Goal: Transaction & Acquisition: Obtain resource

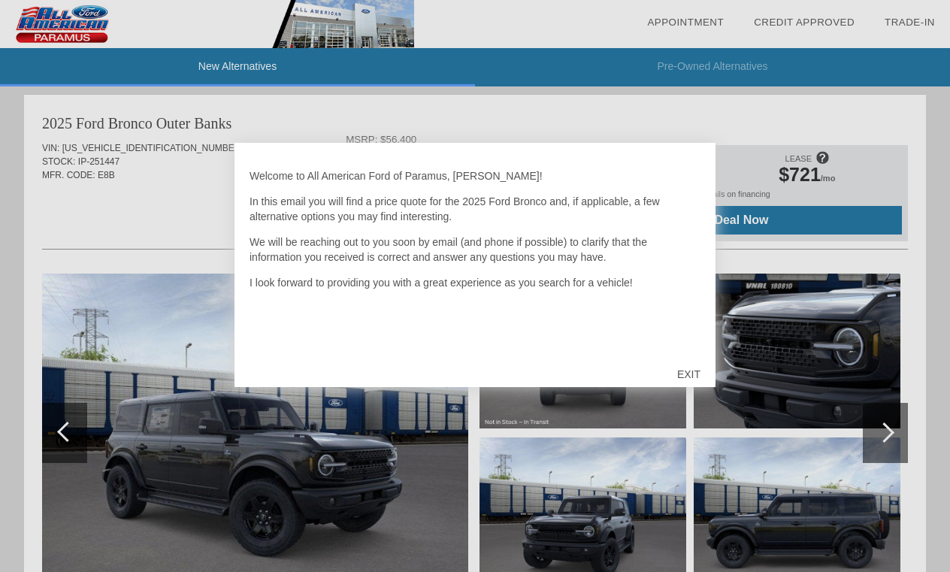
scroll to position [1539, 0]
click at [697, 371] on div "EXIT" at bounding box center [688, 374] width 53 height 45
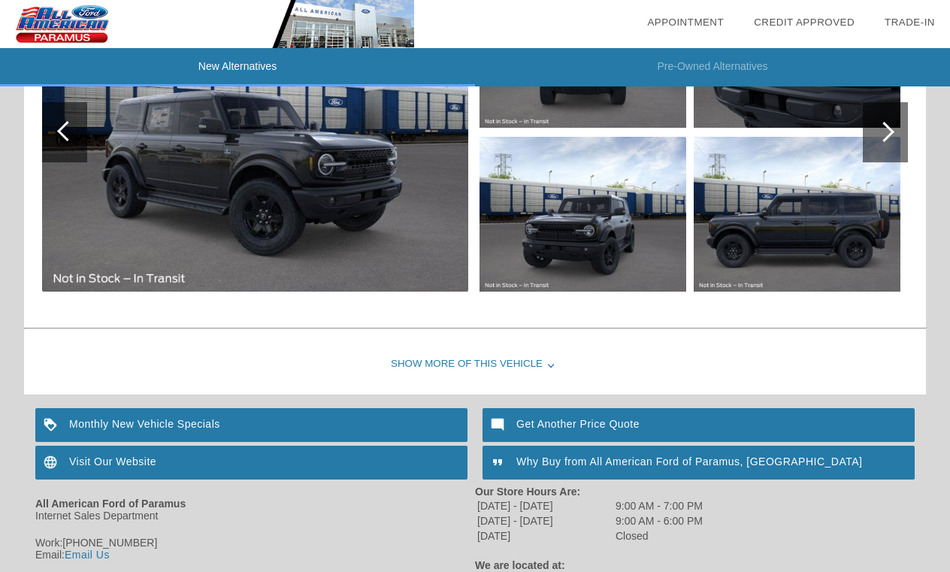
scroll to position [1843, 0]
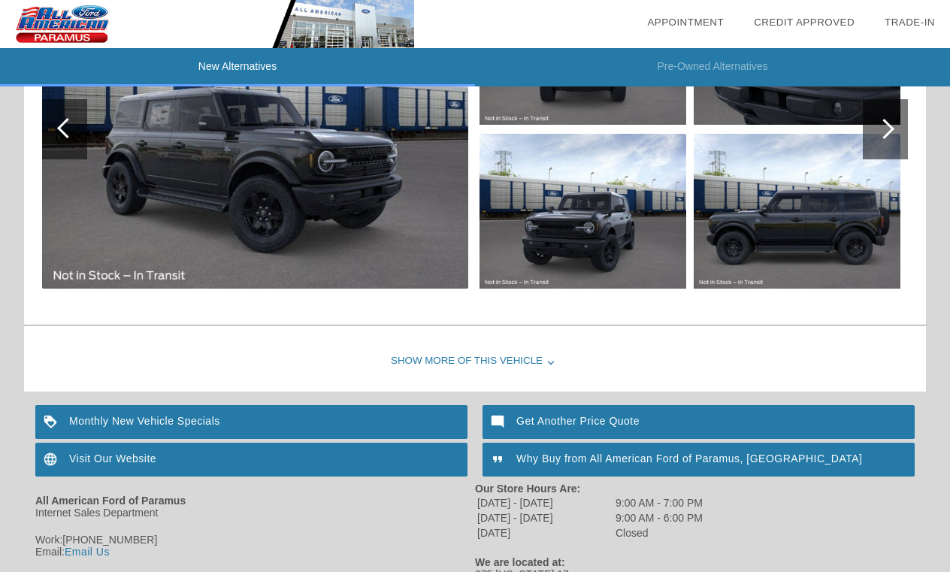
click at [535, 362] on div "Show More of this Vehicle" at bounding box center [475, 362] width 902 height 60
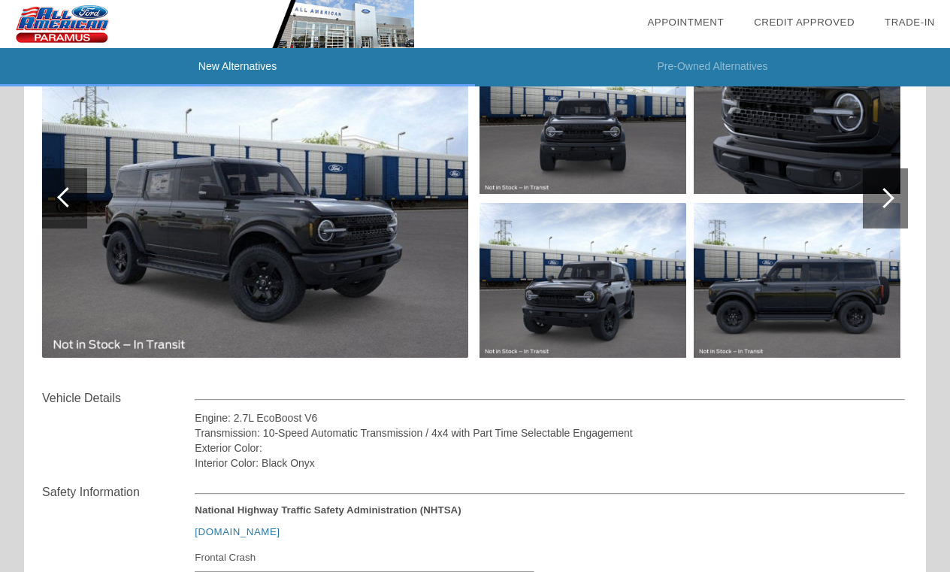
scroll to position [1719, 0]
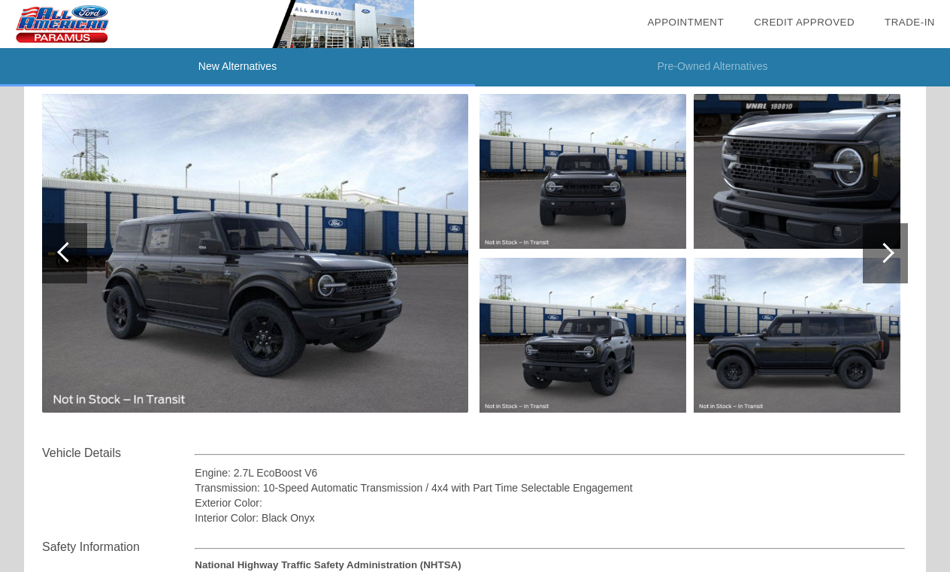
click at [607, 211] on img at bounding box center [583, 171] width 207 height 155
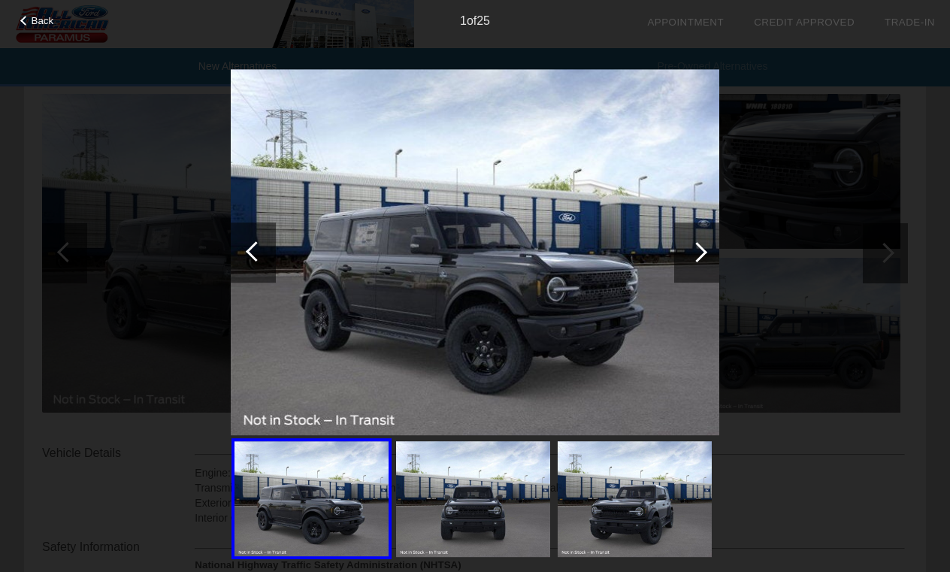
click at [496, 483] on img at bounding box center [473, 499] width 154 height 116
click at [471, 496] on img at bounding box center [473, 499] width 154 height 116
click at [696, 259] on div at bounding box center [697, 252] width 20 height 20
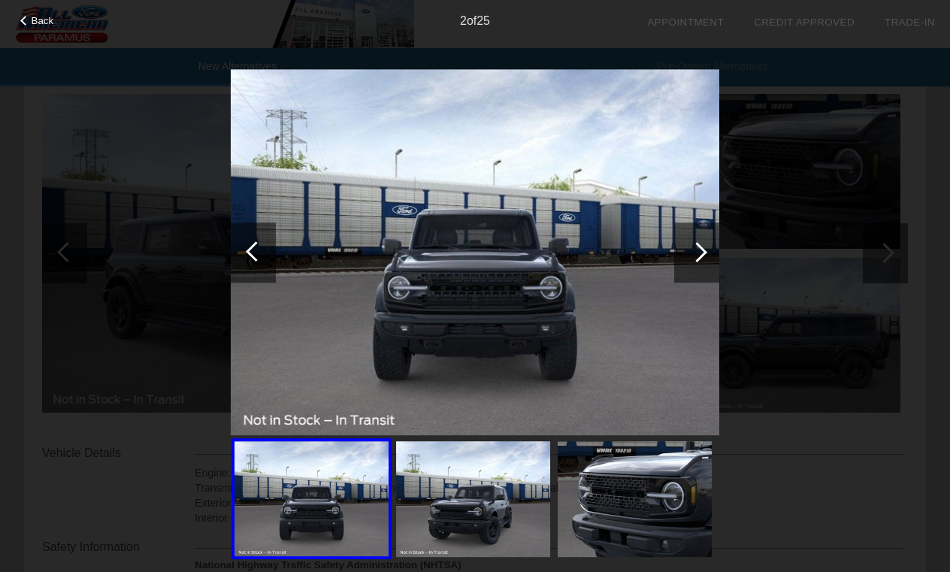
scroll to position [1702, 0]
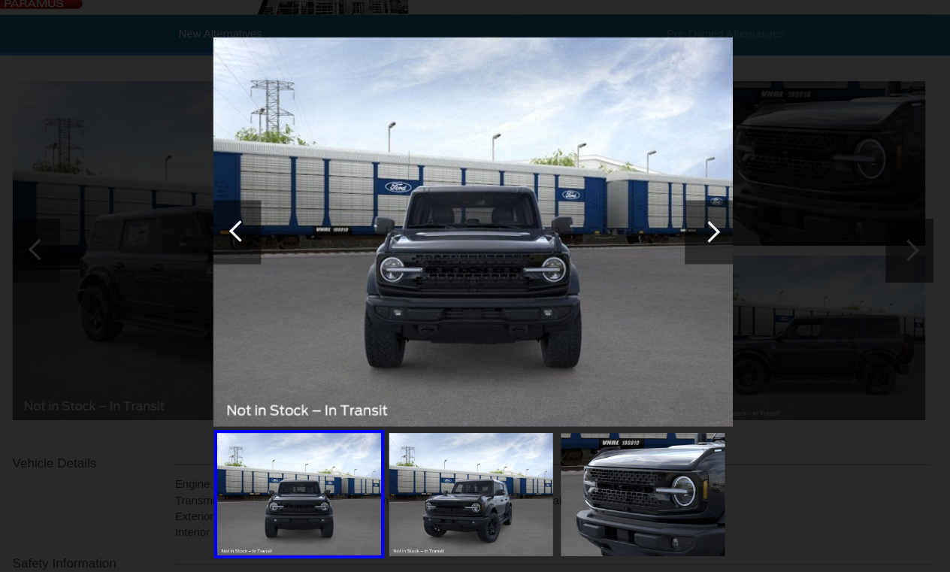
click at [687, 242] on div at bounding box center [697, 252] width 20 height 20
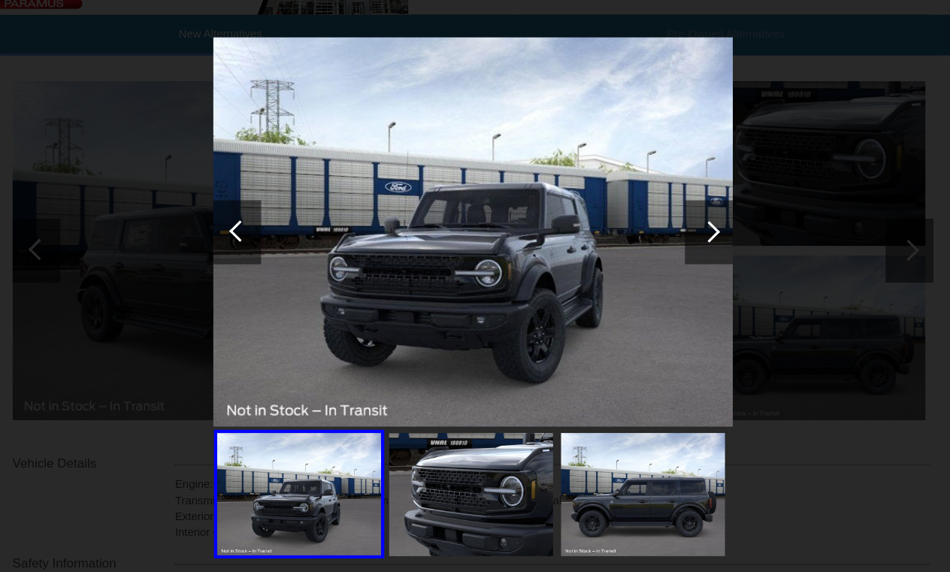
click at [687, 242] on div at bounding box center [697, 252] width 20 height 20
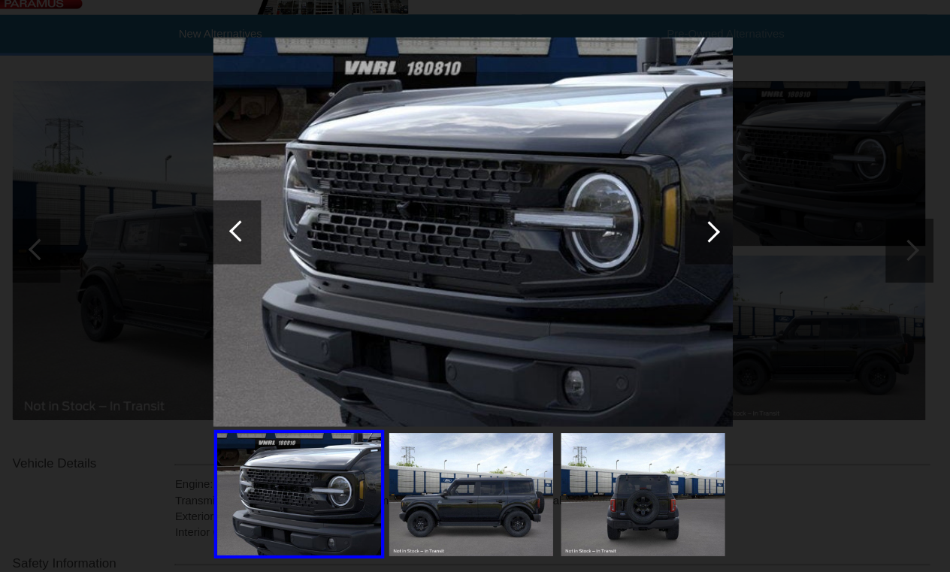
click at [687, 242] on div at bounding box center [697, 252] width 20 height 20
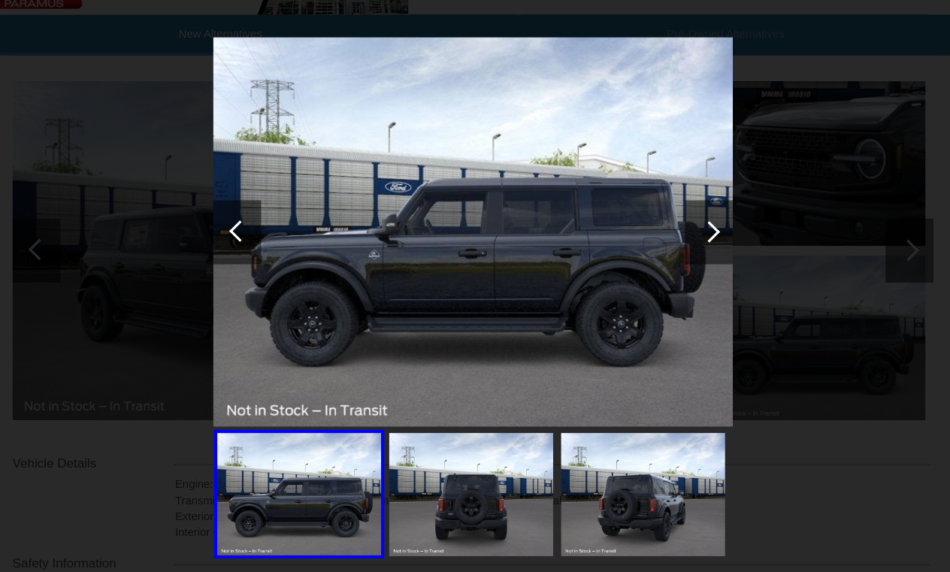
click at [687, 242] on div at bounding box center [697, 252] width 20 height 20
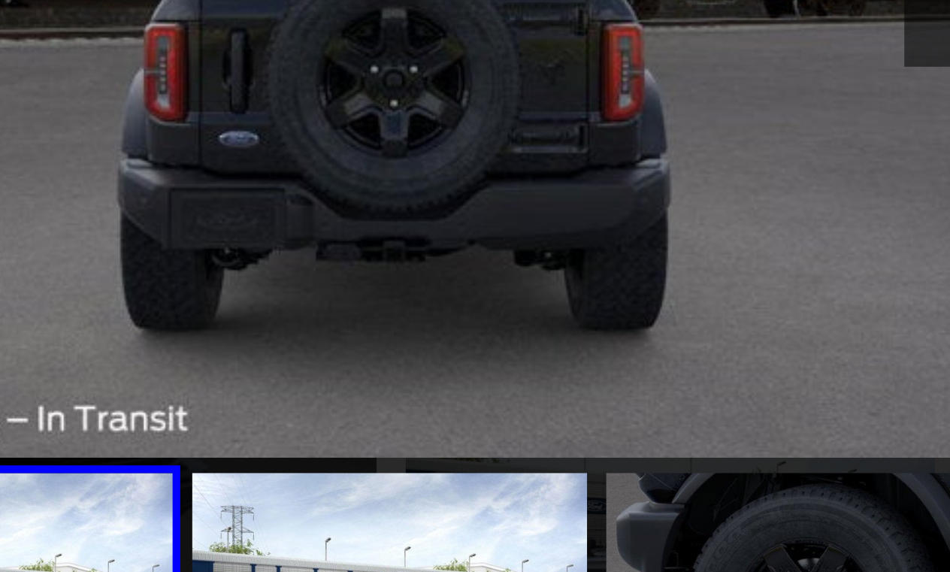
scroll to position [1714, 0]
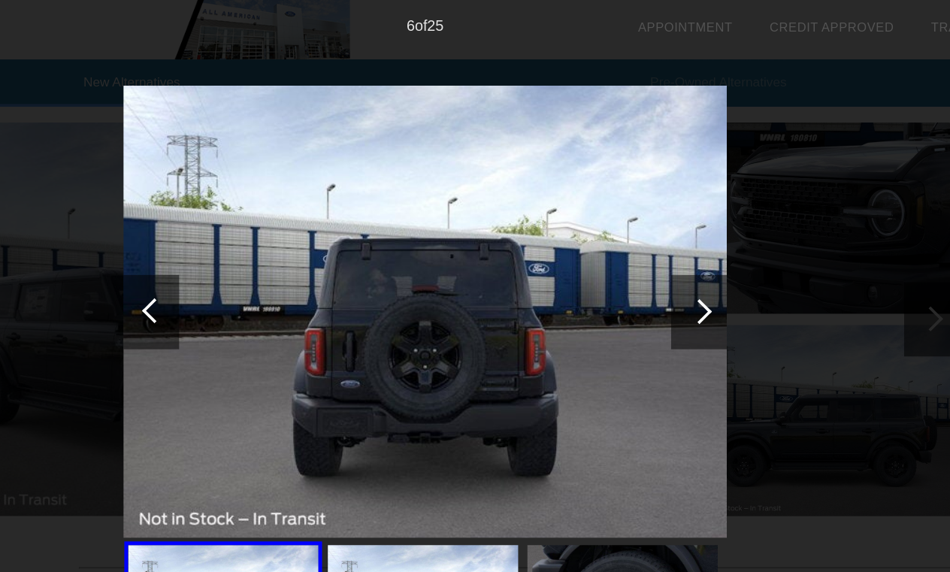
click at [687, 252] on div at bounding box center [697, 252] width 20 height 20
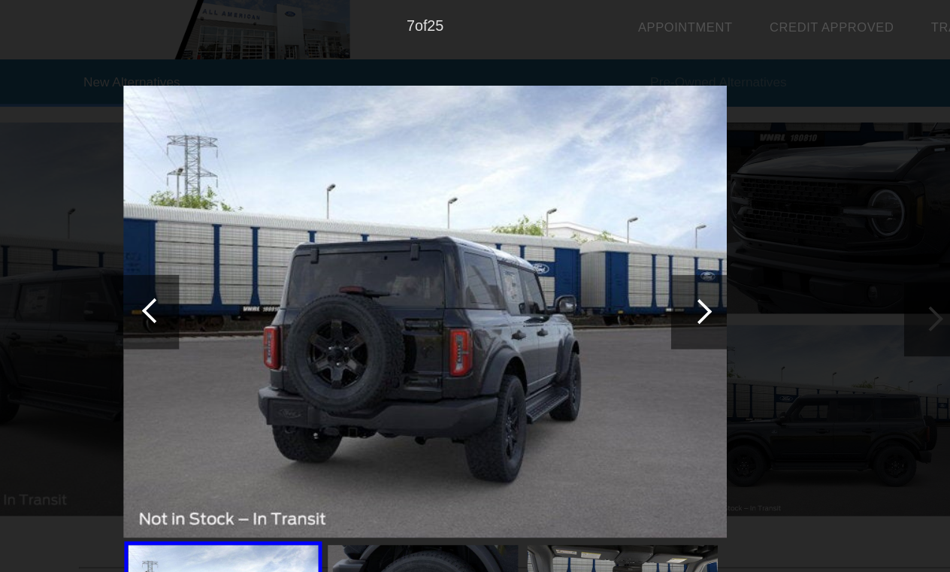
scroll to position [1587, 0]
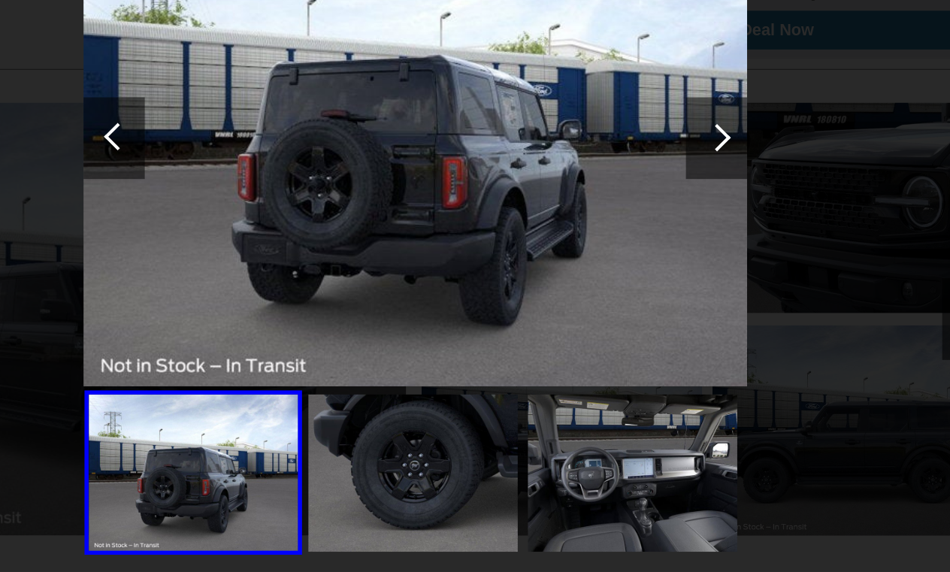
click at [687, 242] on div at bounding box center [697, 252] width 20 height 20
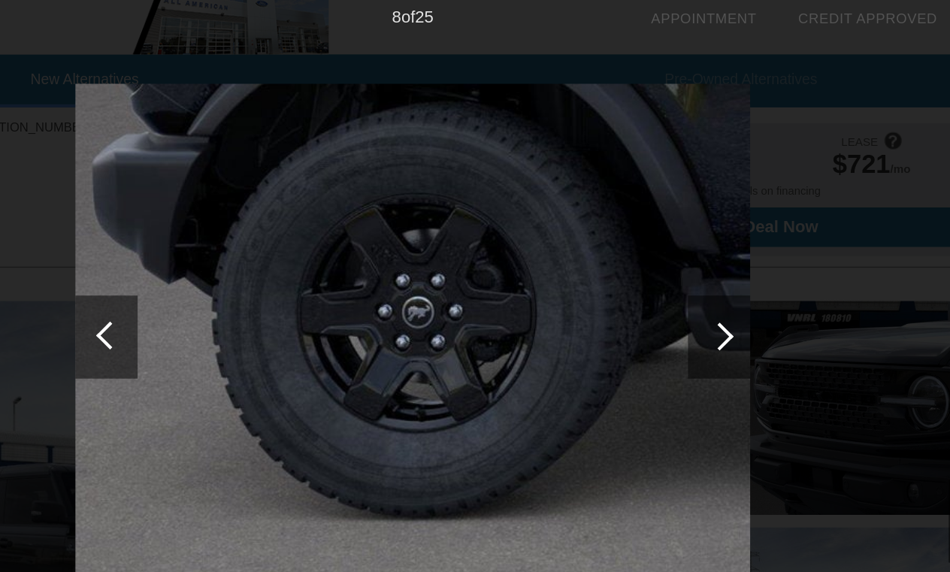
click at [674, 249] on div at bounding box center [696, 253] width 45 height 60
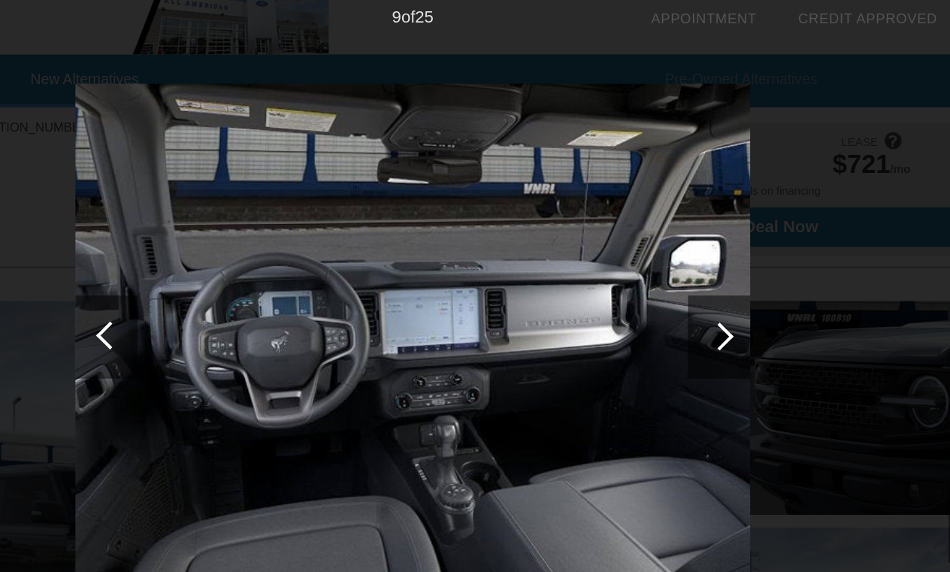
click at [674, 249] on div at bounding box center [696, 253] width 45 height 60
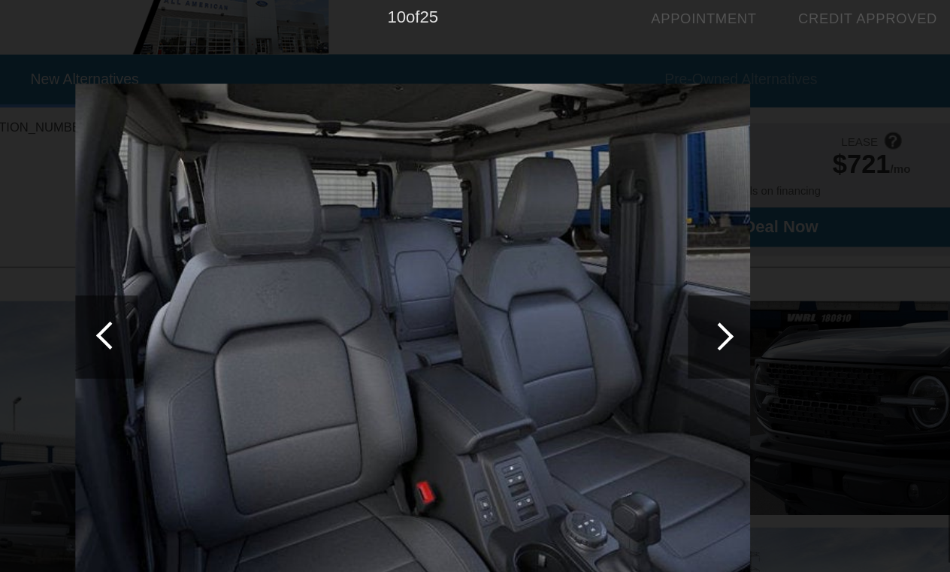
click at [674, 249] on div at bounding box center [696, 253] width 45 height 60
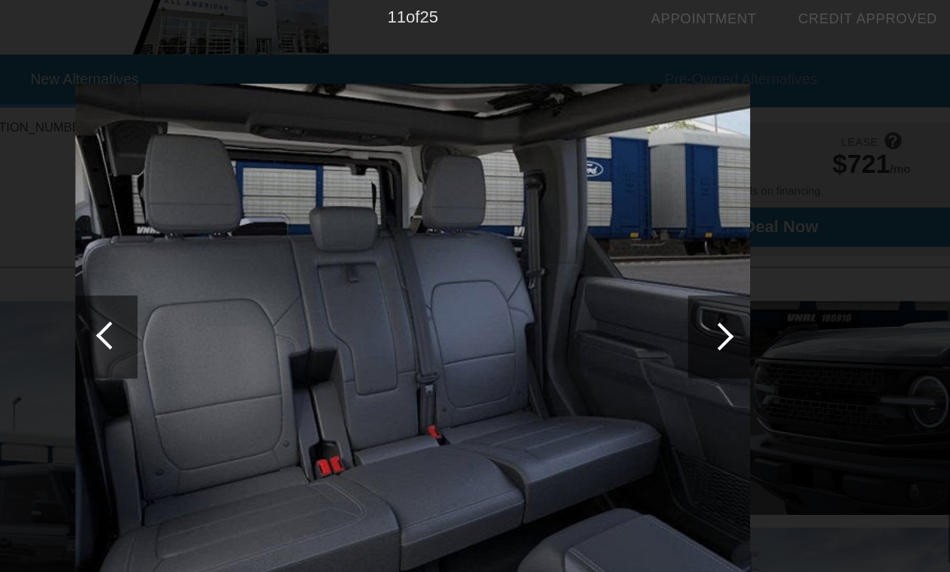
click at [674, 249] on div at bounding box center [696, 253] width 45 height 60
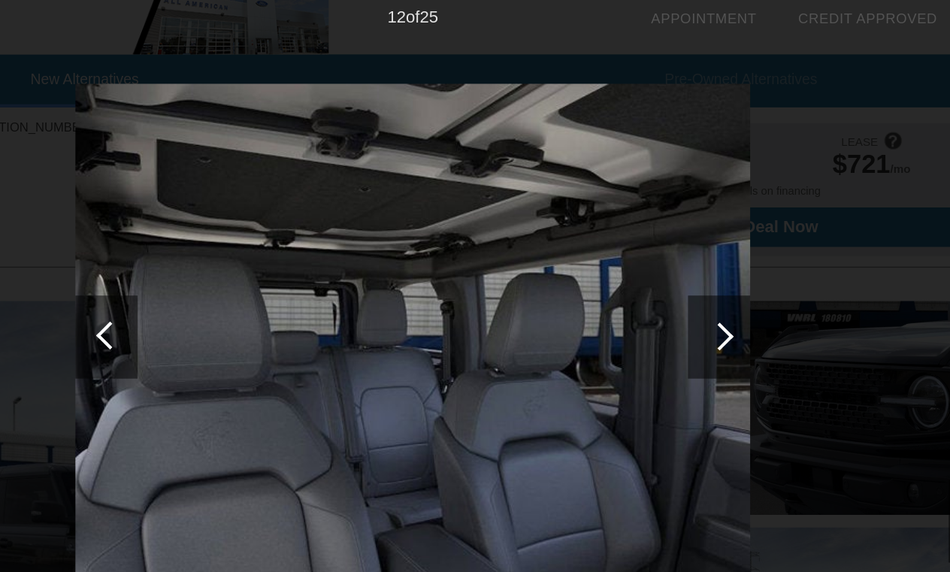
click at [674, 249] on div at bounding box center [696, 253] width 45 height 60
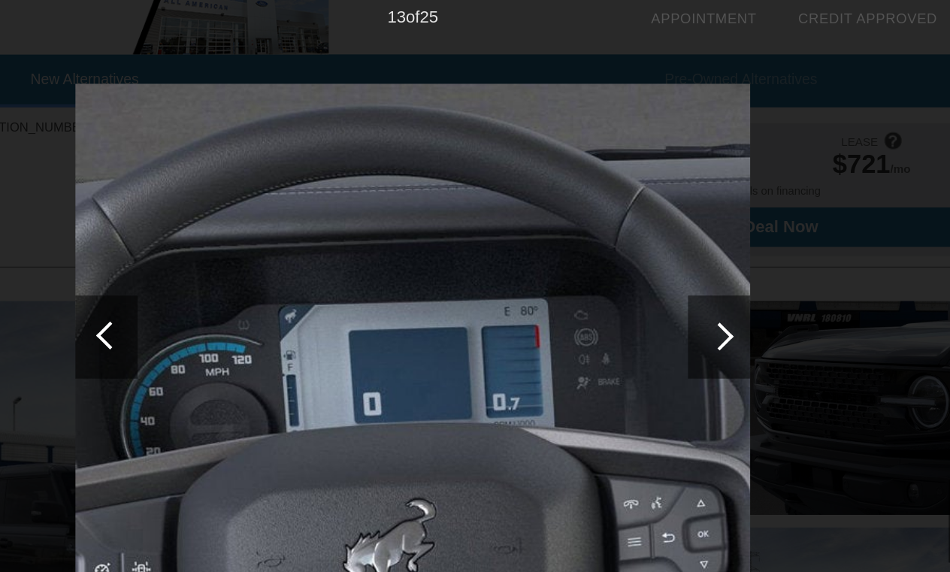
click at [674, 249] on div at bounding box center [696, 253] width 45 height 60
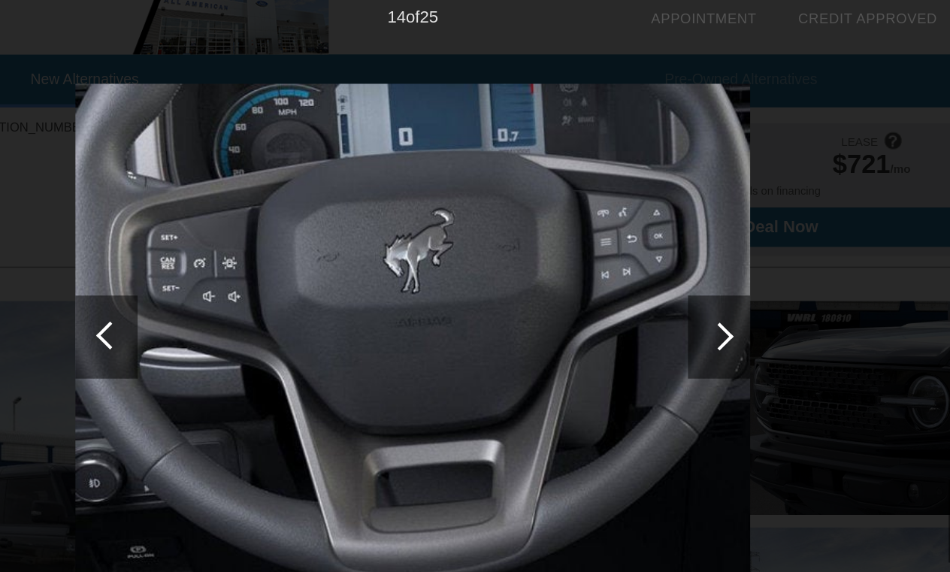
click at [674, 249] on div at bounding box center [696, 253] width 45 height 60
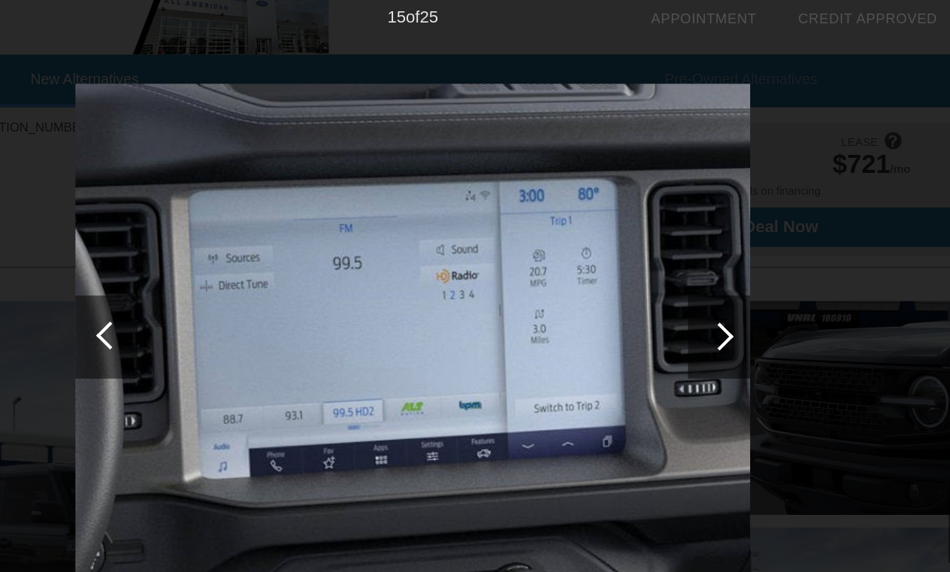
click at [674, 249] on div at bounding box center [696, 253] width 45 height 60
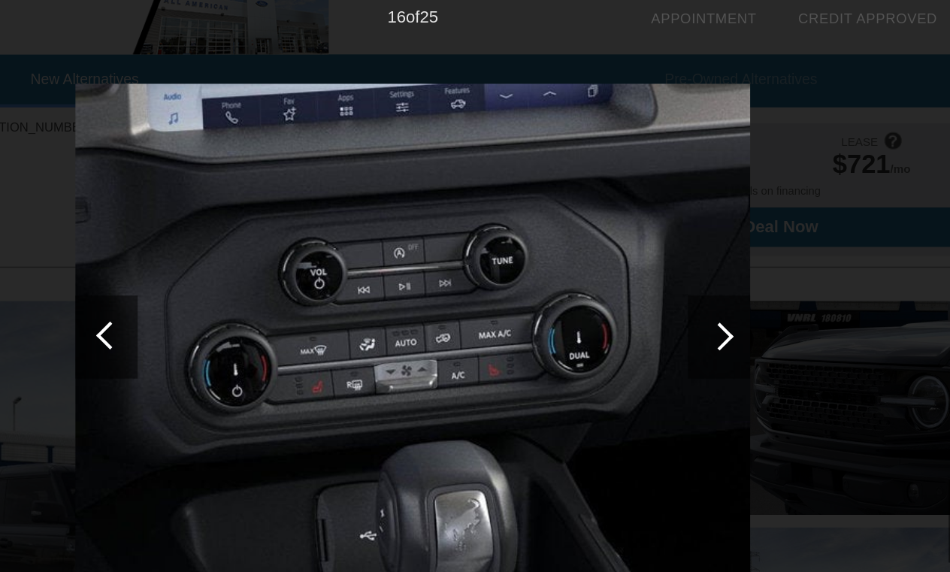
click at [674, 249] on div at bounding box center [696, 253] width 45 height 60
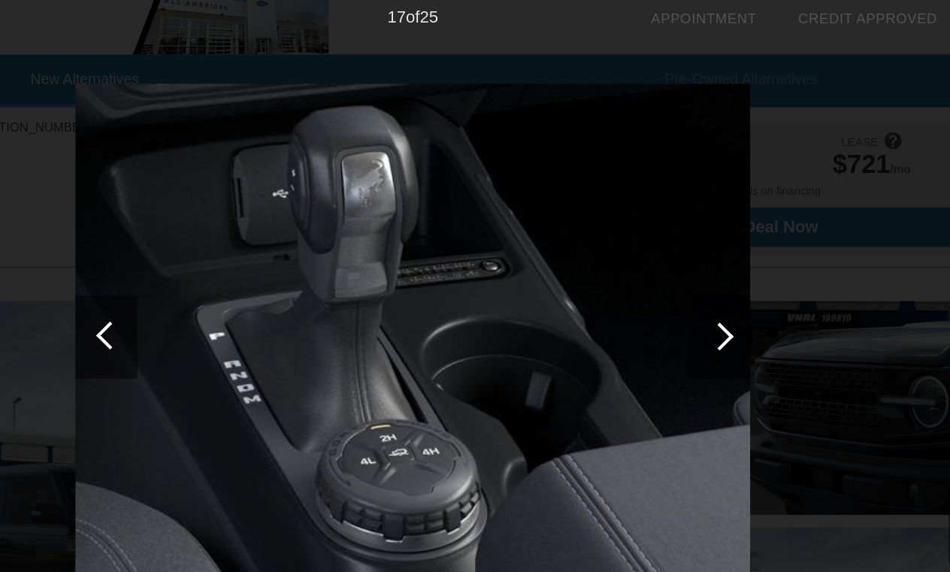
click at [674, 249] on div at bounding box center [696, 253] width 45 height 60
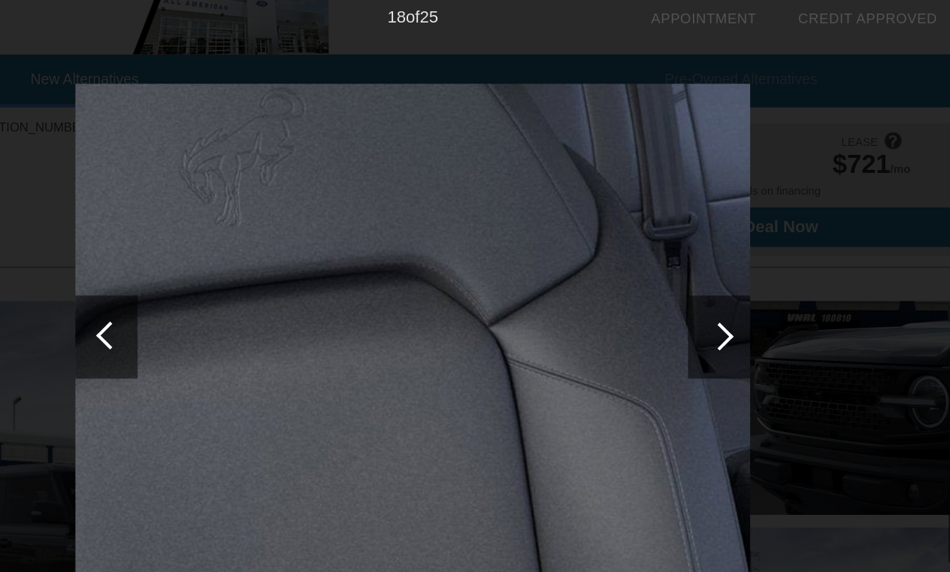
click at [674, 249] on div at bounding box center [696, 253] width 45 height 60
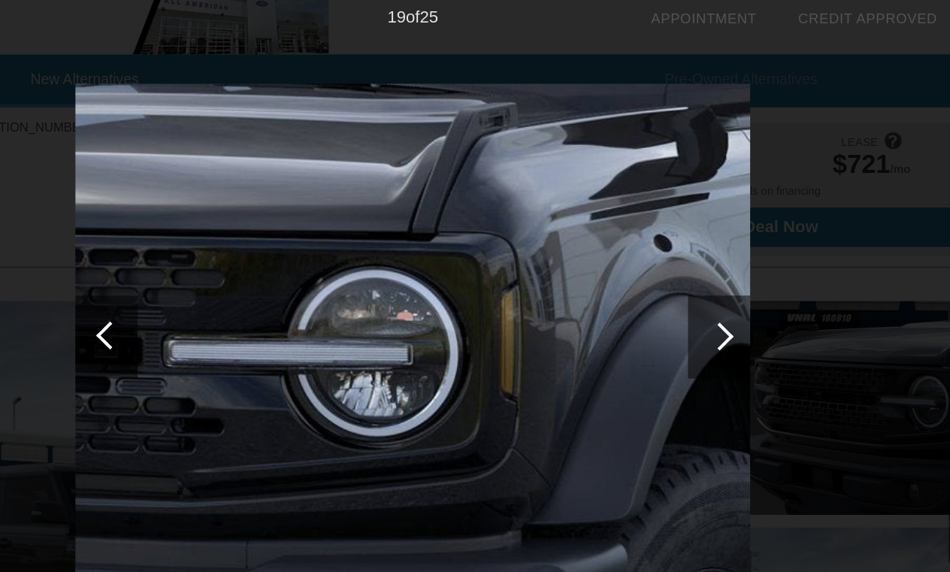
click at [687, 242] on div at bounding box center [697, 252] width 20 height 20
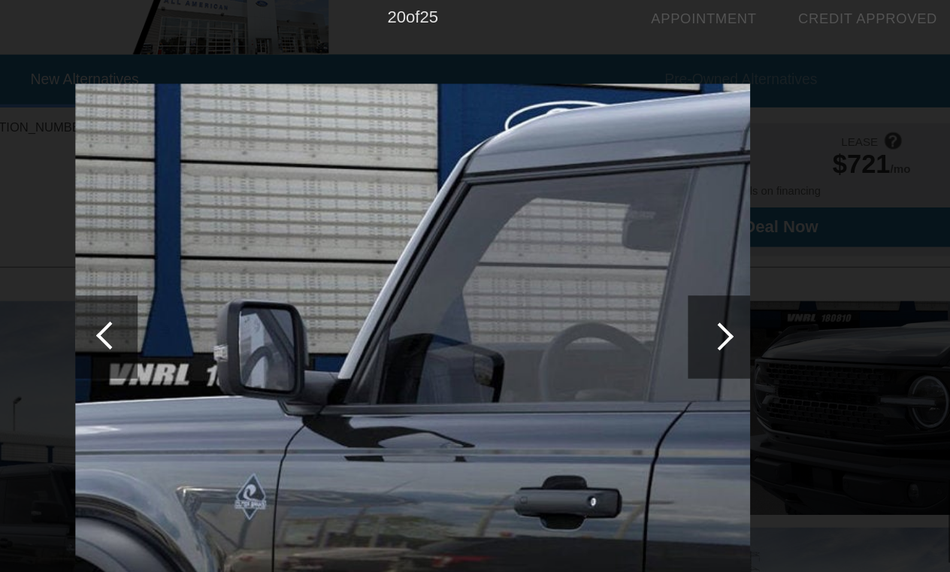
click at [687, 242] on div at bounding box center [697, 252] width 20 height 20
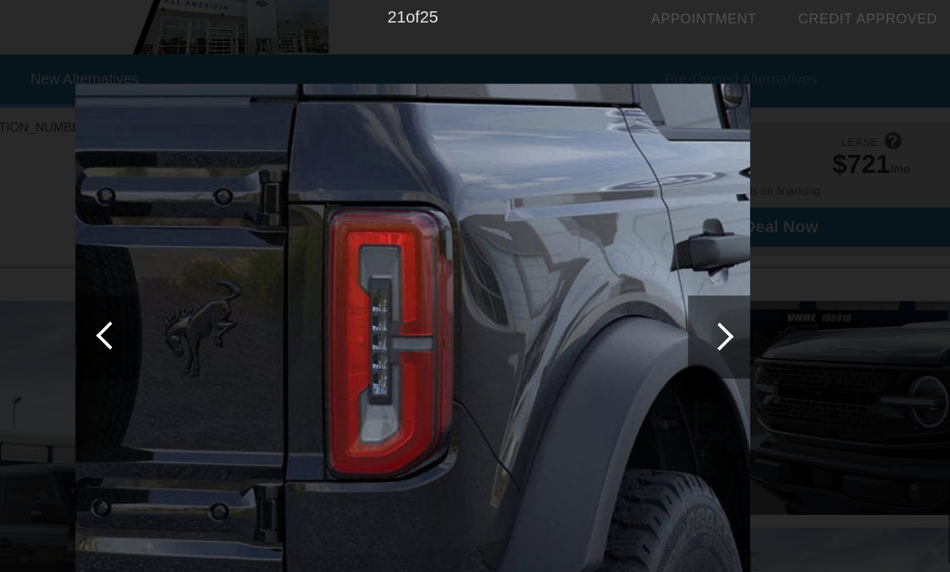
click at [687, 242] on div at bounding box center [697, 252] width 20 height 20
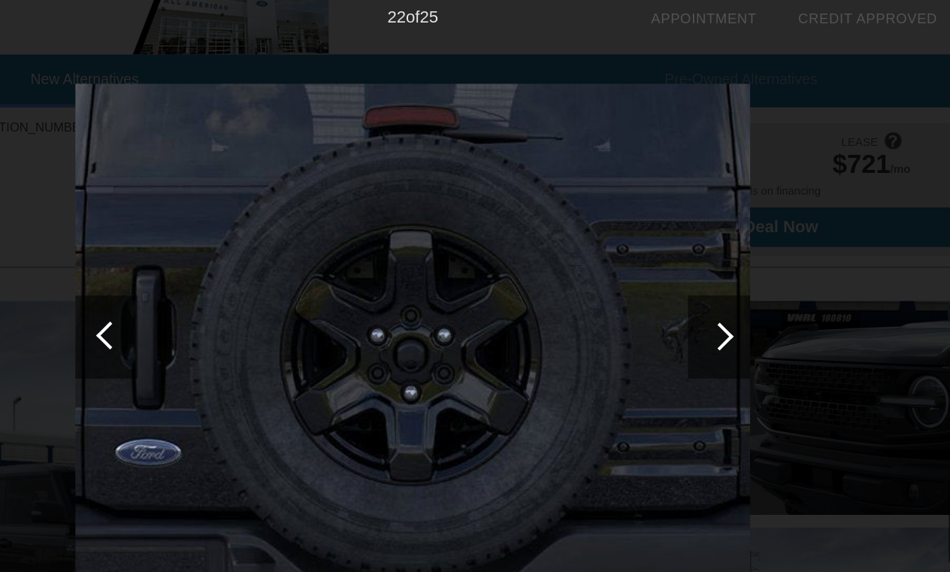
click at [687, 242] on div at bounding box center [697, 252] width 20 height 20
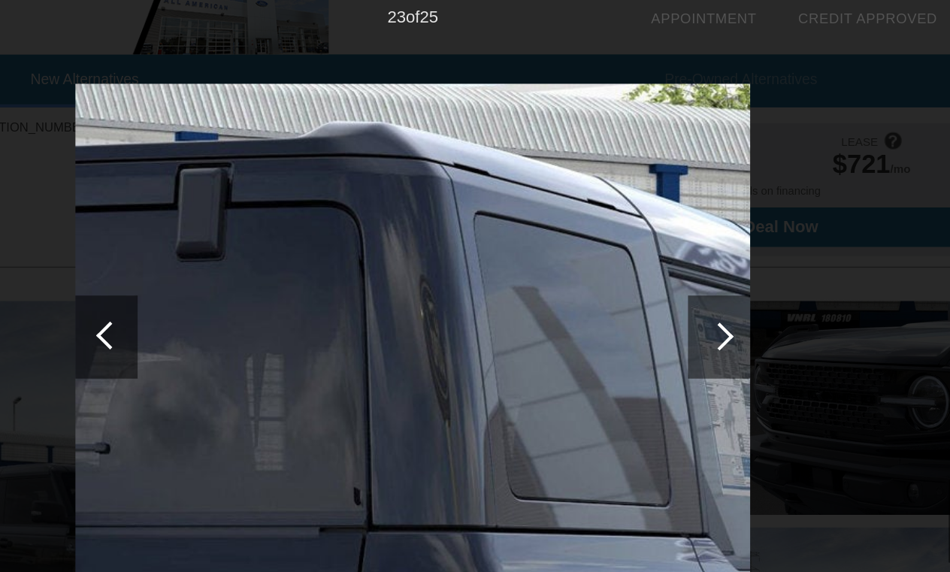
click at [687, 242] on div at bounding box center [697, 252] width 20 height 20
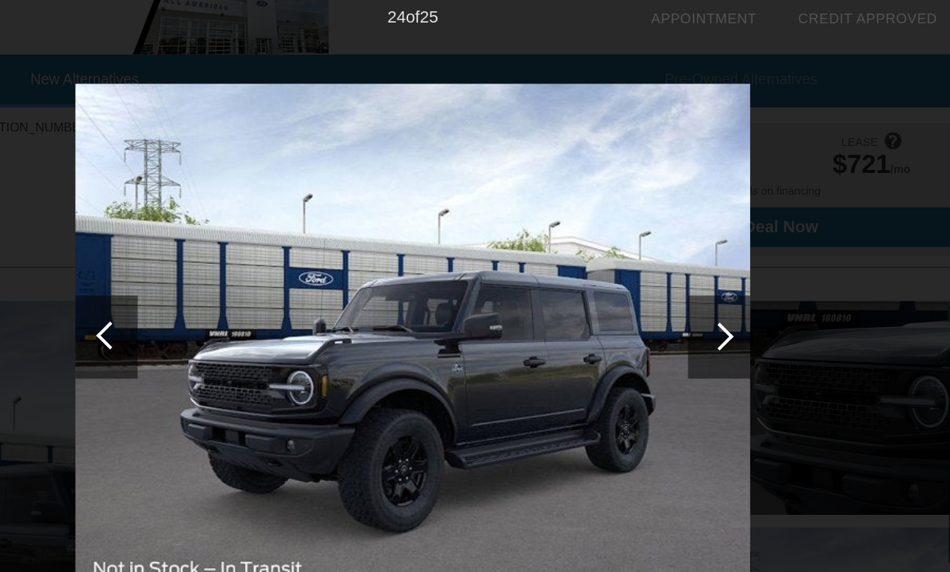
click at [687, 242] on div at bounding box center [697, 252] width 20 height 20
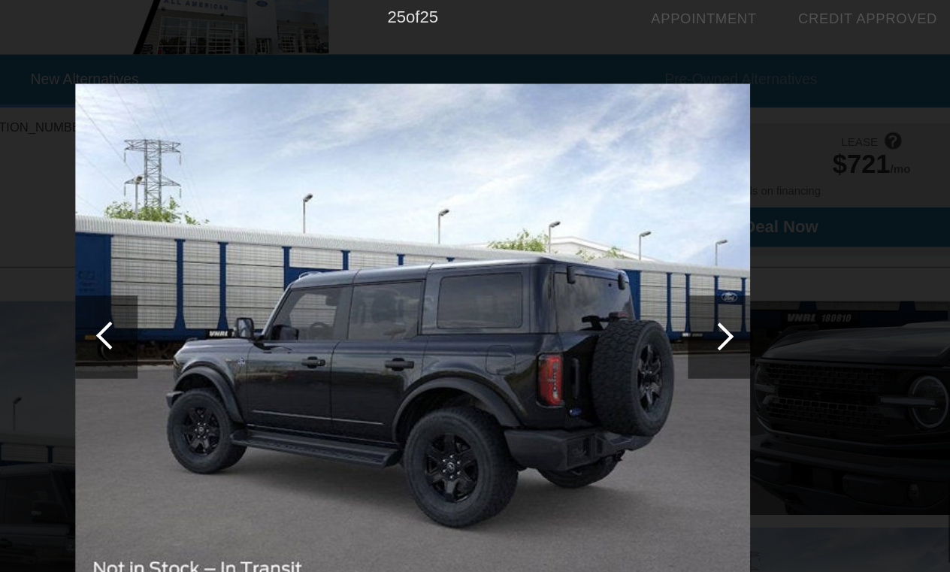
click at [687, 242] on div at bounding box center [697, 252] width 20 height 20
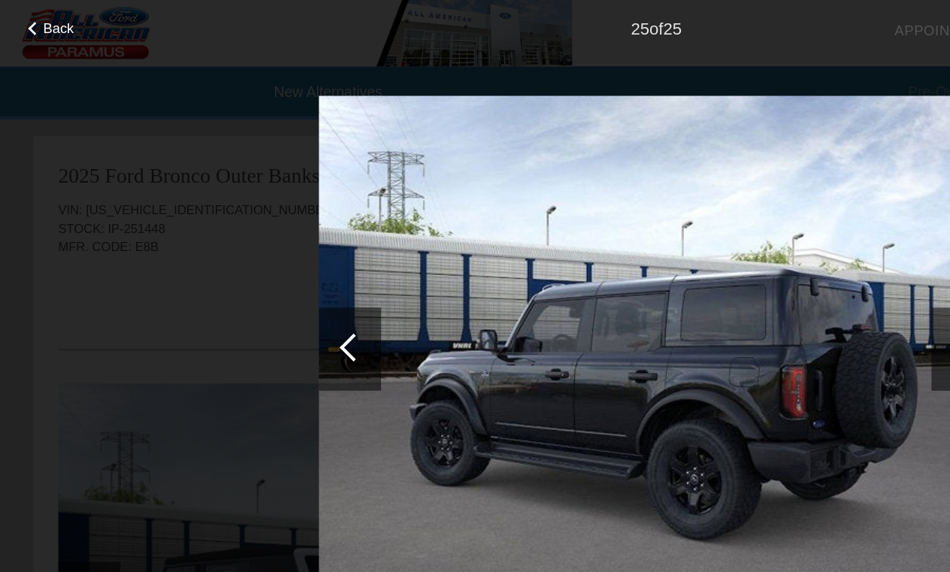
scroll to position [0, 0]
click at [44, 21] on span "Back" at bounding box center [43, 20] width 23 height 11
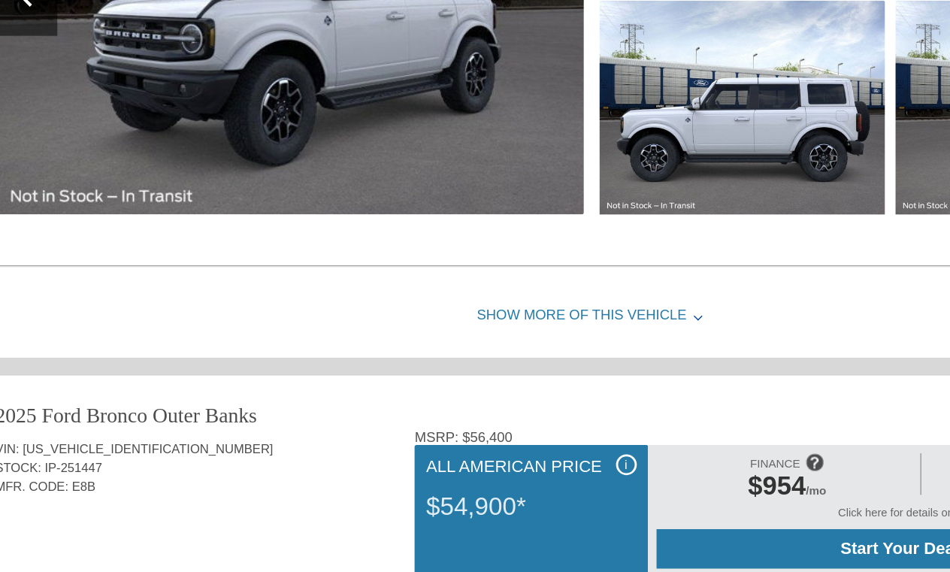
scroll to position [1205, 0]
